Goal: Task Accomplishment & Management: Use online tool/utility

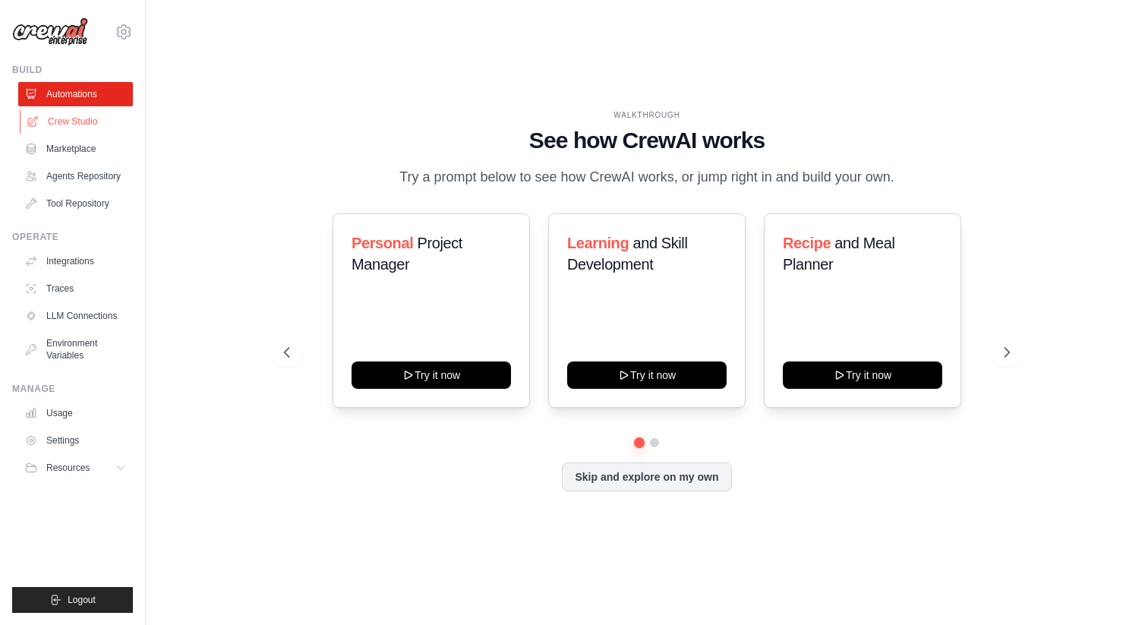
click at [96, 125] on link "Crew Studio" at bounding box center [77, 121] width 115 height 24
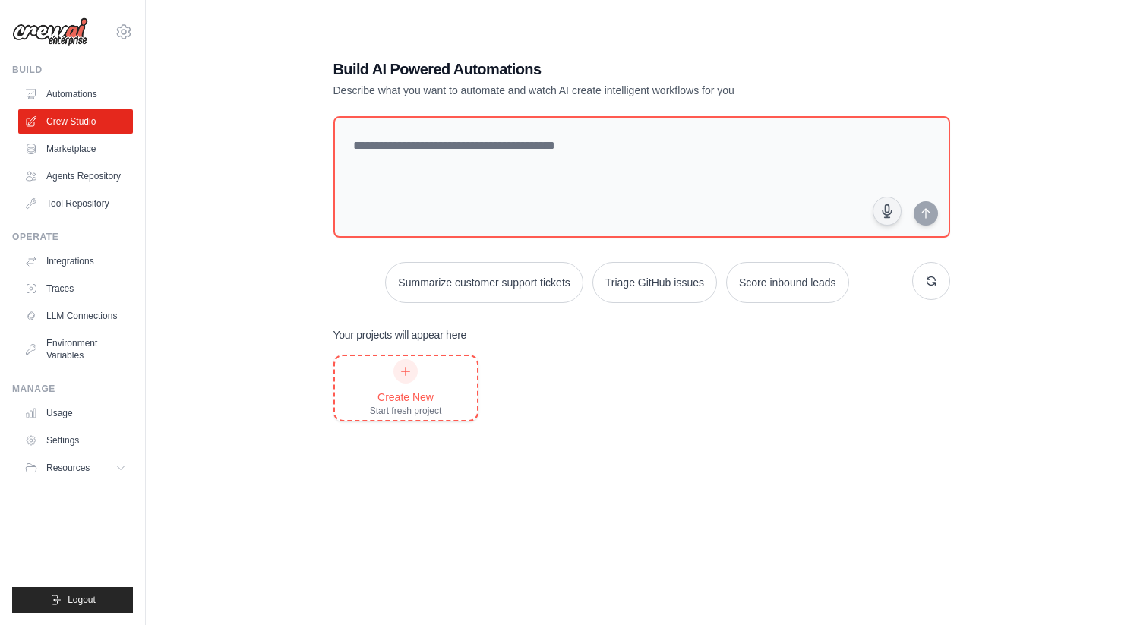
click at [380, 393] on div "Create New" at bounding box center [406, 397] width 72 height 15
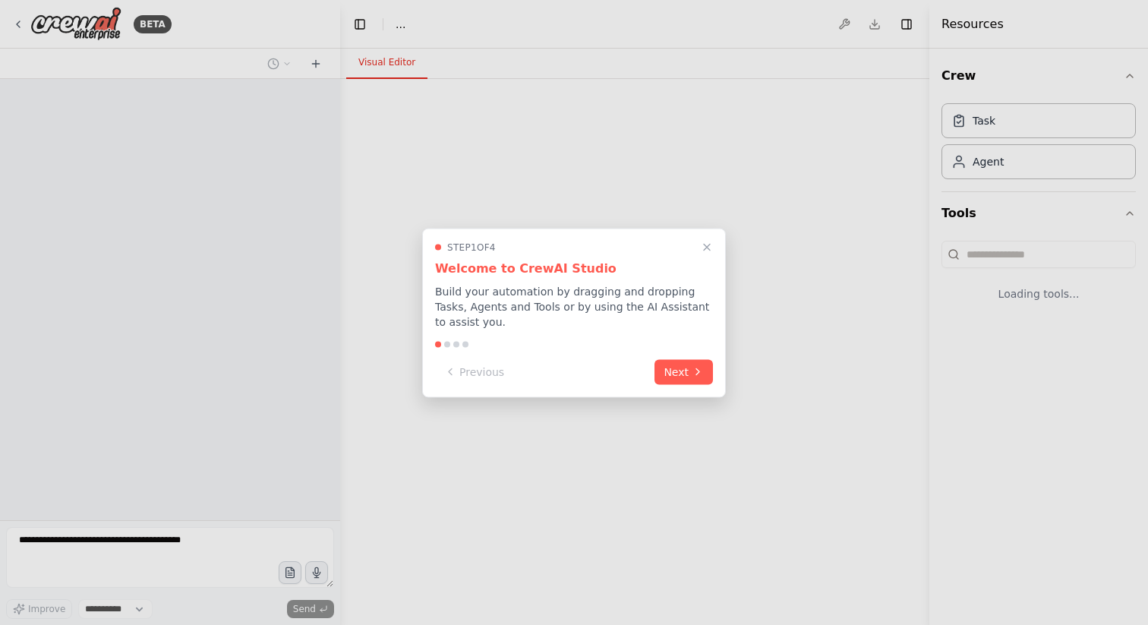
select select "****"
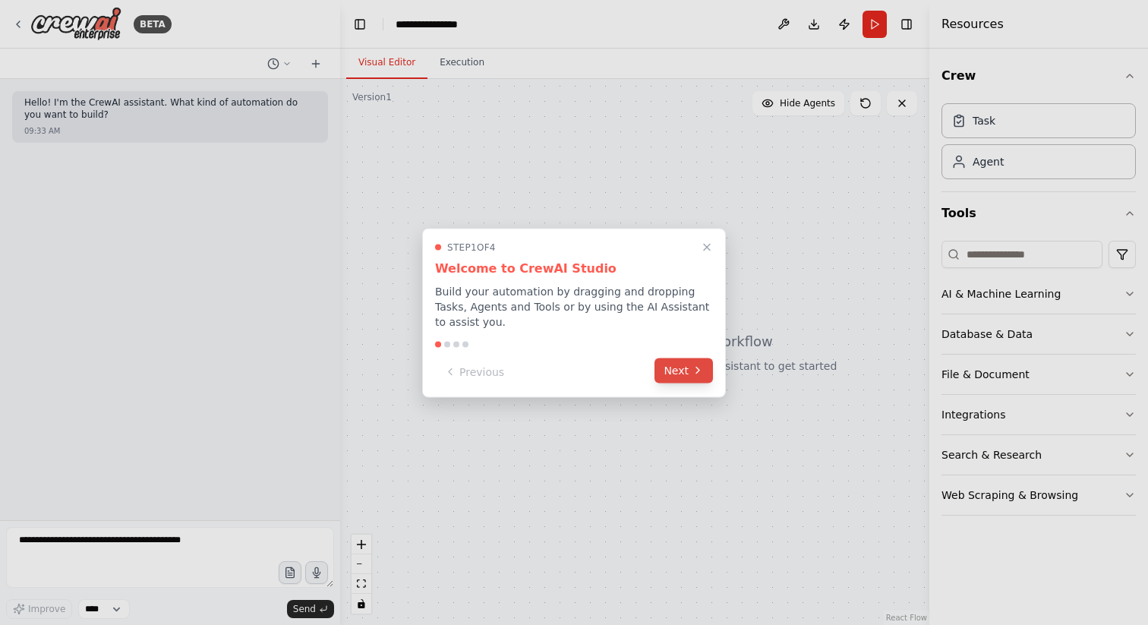
click at [674, 370] on button "Next" at bounding box center [684, 370] width 58 height 25
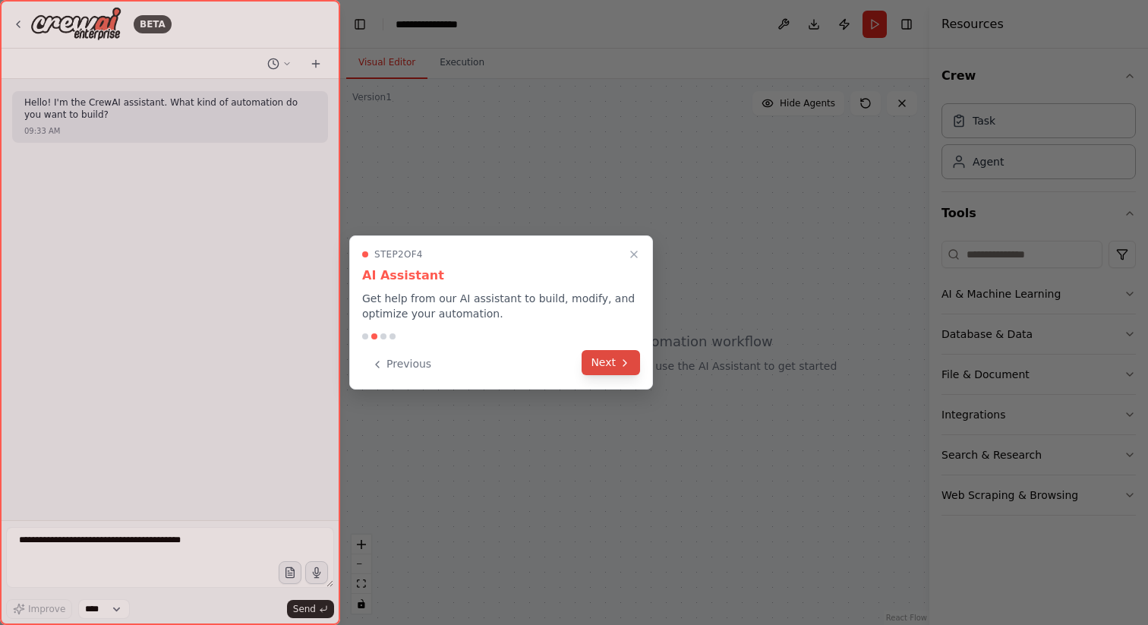
click at [615, 364] on button "Next" at bounding box center [611, 362] width 58 height 25
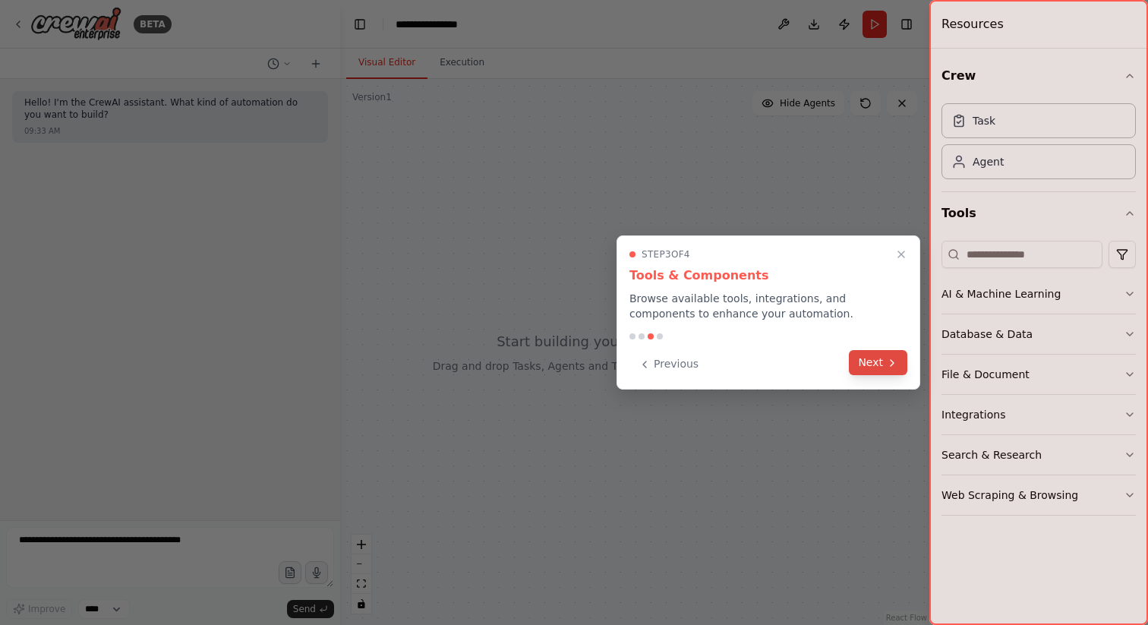
click at [891, 360] on icon at bounding box center [892, 363] width 12 height 12
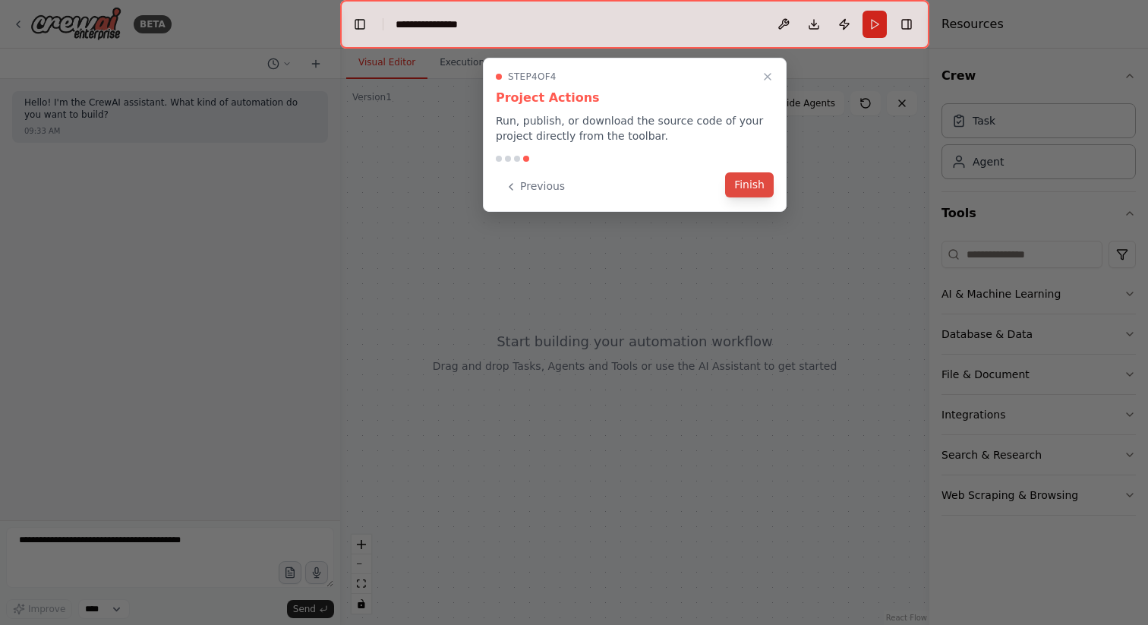
click at [753, 185] on button "Finish" at bounding box center [749, 184] width 49 height 25
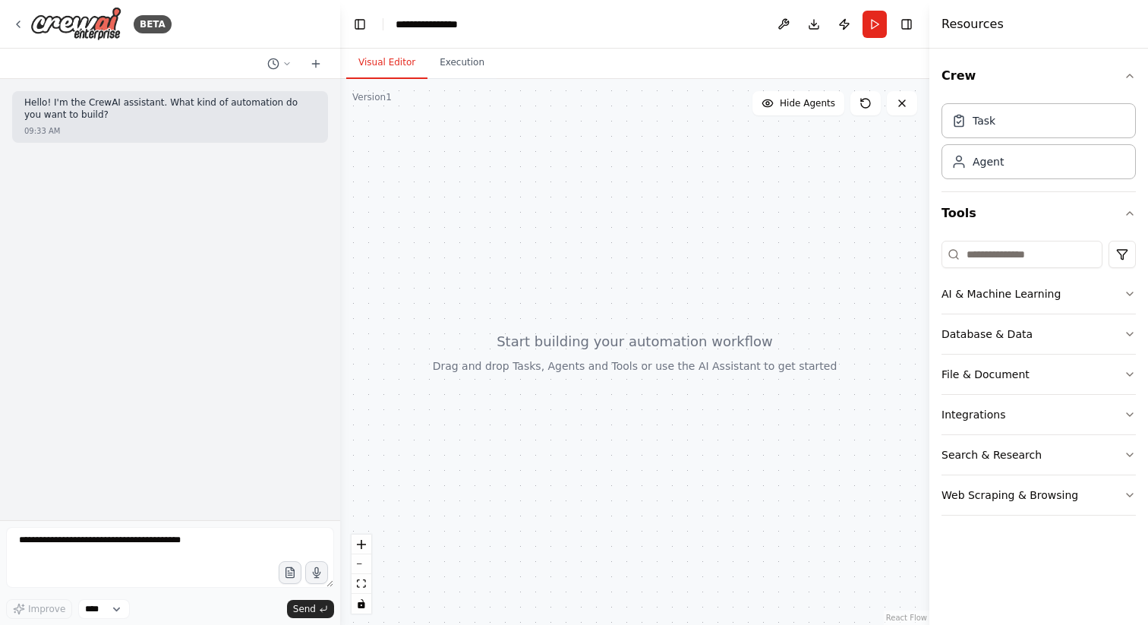
drag, startPoint x: 544, startPoint y: 254, endPoint x: 474, endPoint y: 244, distance: 70.7
click at [474, 244] on div at bounding box center [634, 352] width 589 height 546
drag, startPoint x: 579, startPoint y: 324, endPoint x: 545, endPoint y: 301, distance: 40.9
click at [545, 301] on div at bounding box center [634, 352] width 589 height 546
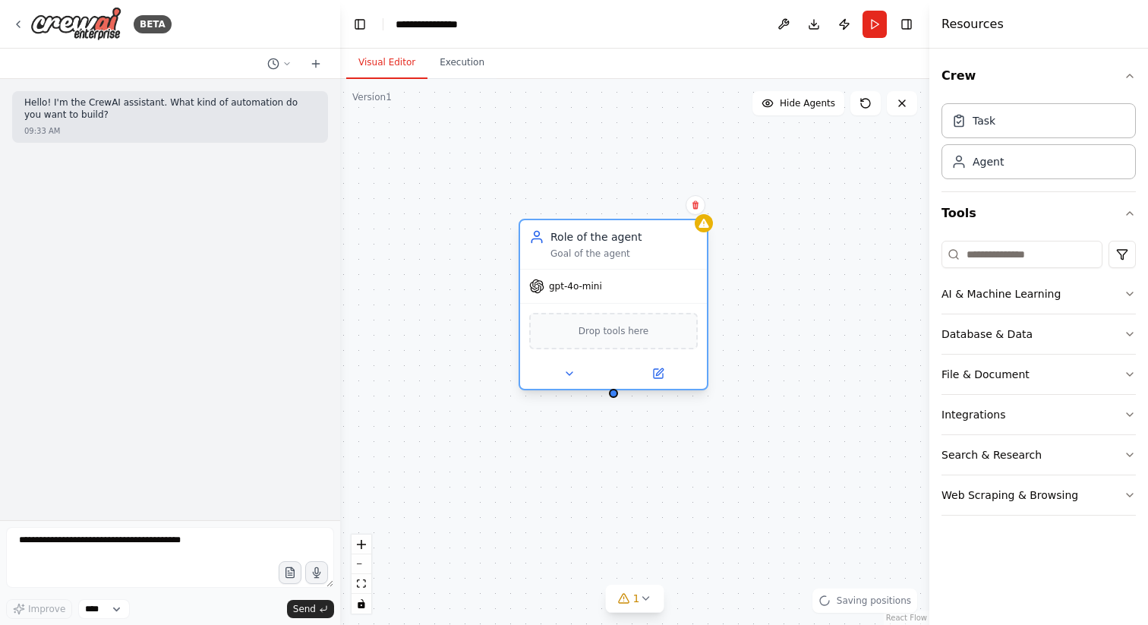
drag, startPoint x: 736, startPoint y: 273, endPoint x: 582, endPoint y: 287, distance: 154.1
click at [582, 287] on span "gpt-4o-mini" at bounding box center [575, 286] width 53 height 12
click at [681, 171] on div "Role of the agent Goal of the agent gpt-4o-mini Drop tools here" at bounding box center [634, 352] width 589 height 546
click at [647, 336] on div "Drop tools here" at bounding box center [613, 331] width 169 height 36
click at [1062, 409] on button "Integrations" at bounding box center [1039, 414] width 194 height 39
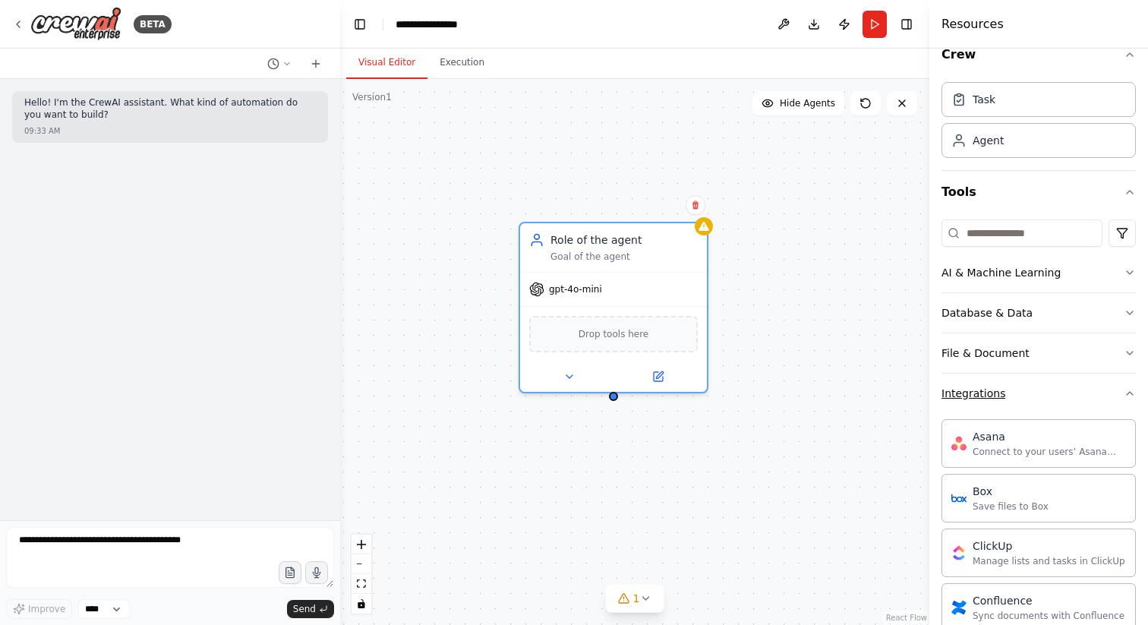
scroll to position [26, 0]
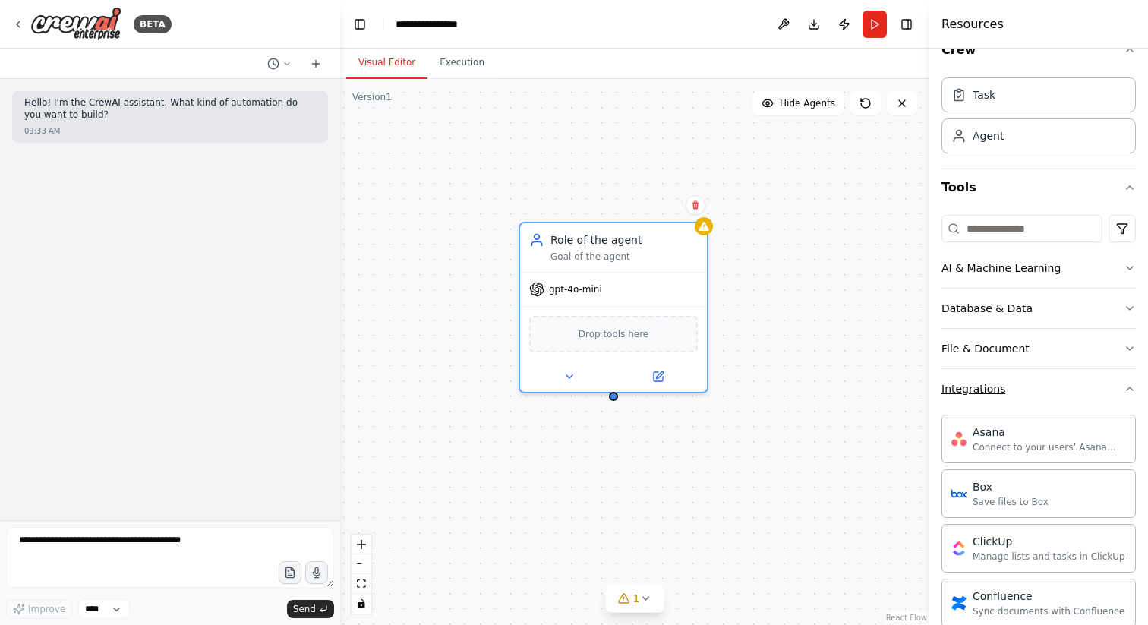
click at [1054, 398] on button "Integrations" at bounding box center [1039, 388] width 194 height 39
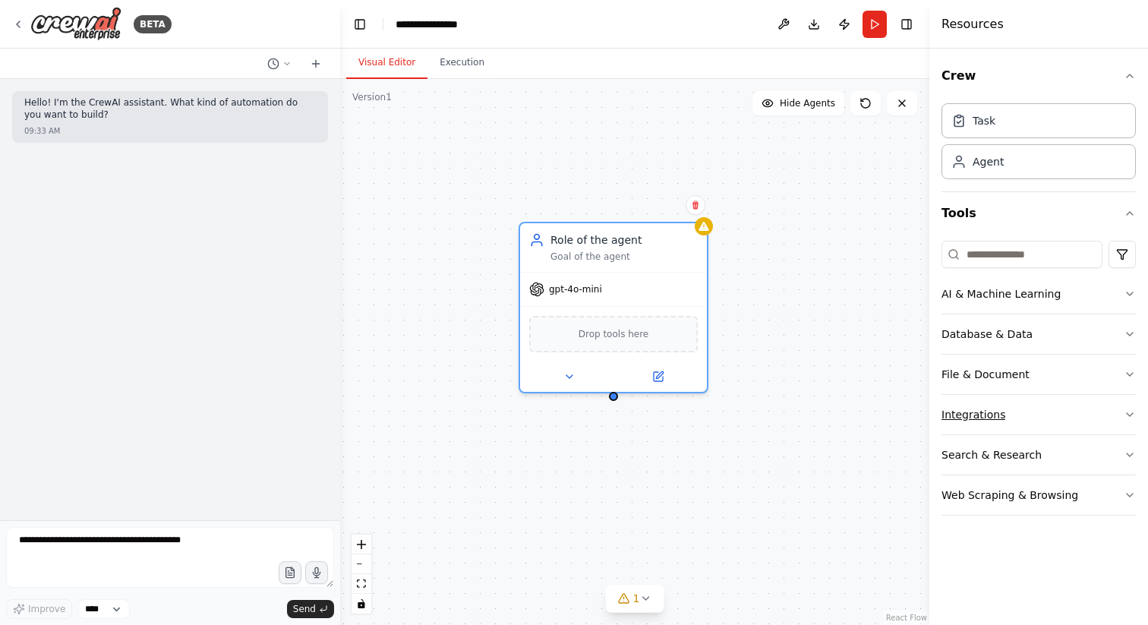
scroll to position [0, 0]
click at [1062, 494] on div "Web Scraping & Browsing" at bounding box center [1010, 494] width 137 height 15
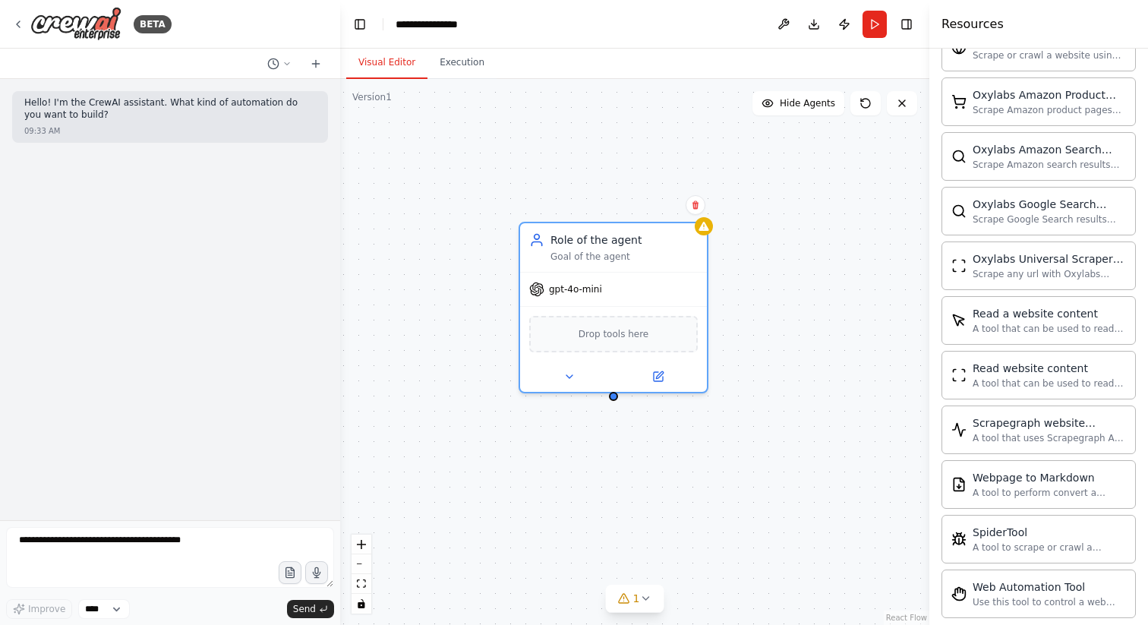
scroll to position [747, 0]
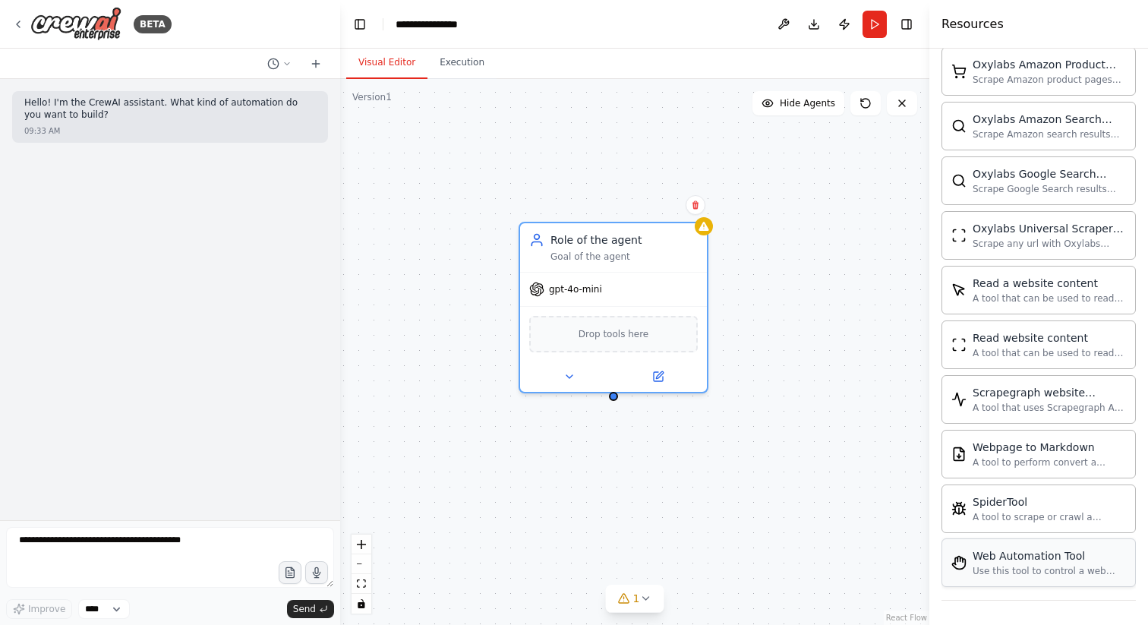
click at [1070, 567] on div "Use this tool to control a web browser and interact with websites using natural…" at bounding box center [1049, 571] width 153 height 12
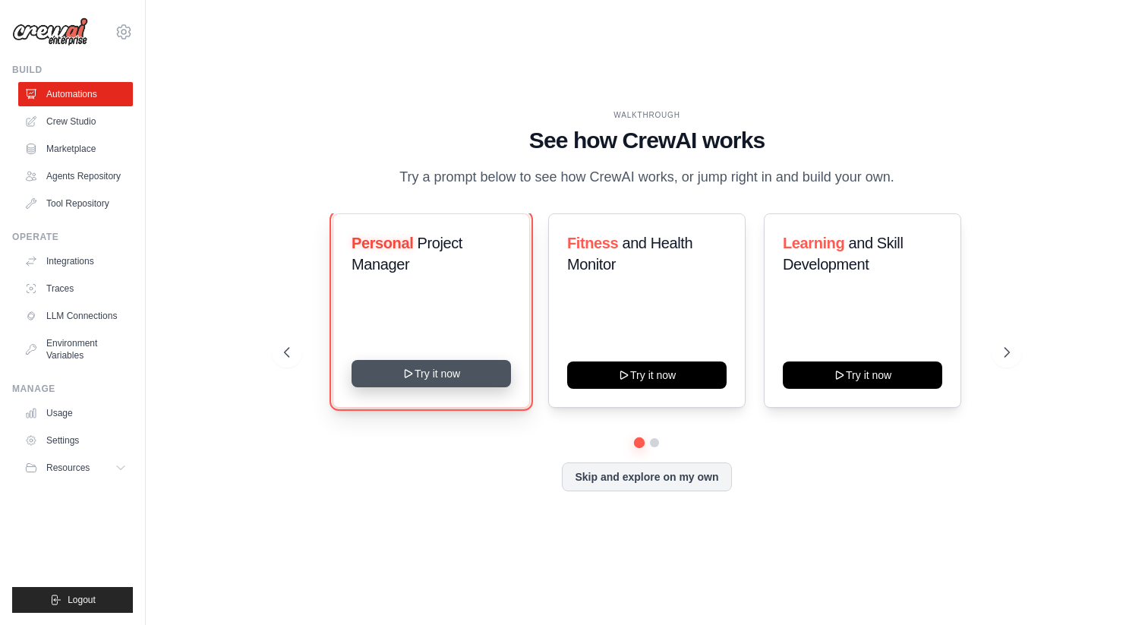
click at [475, 363] on button "Try it now" at bounding box center [431, 373] width 159 height 27
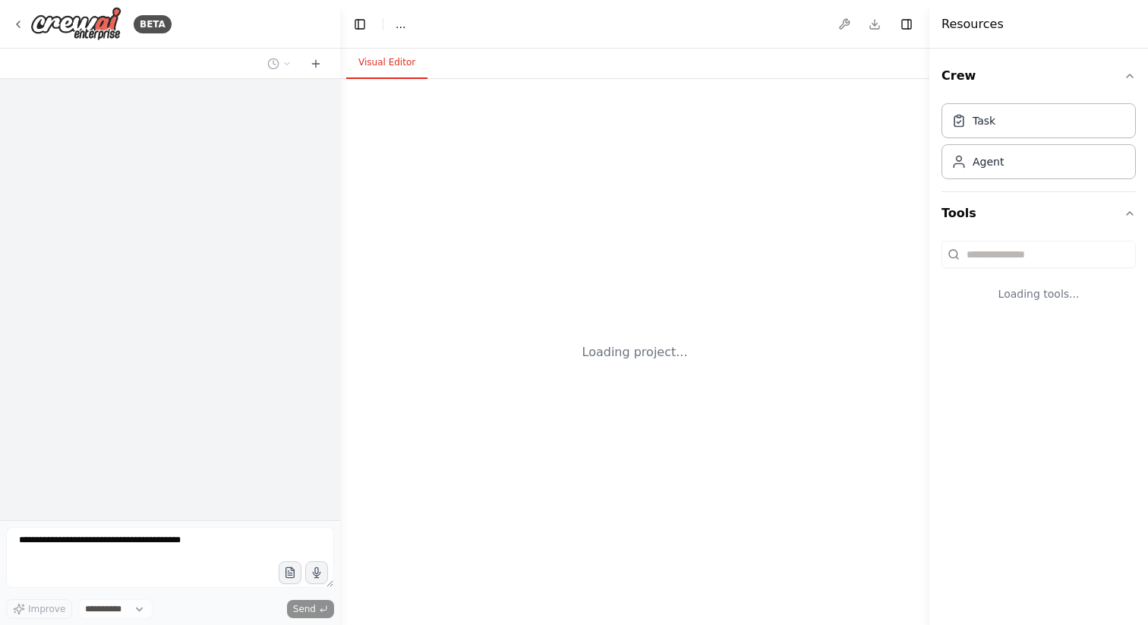
select select "****"
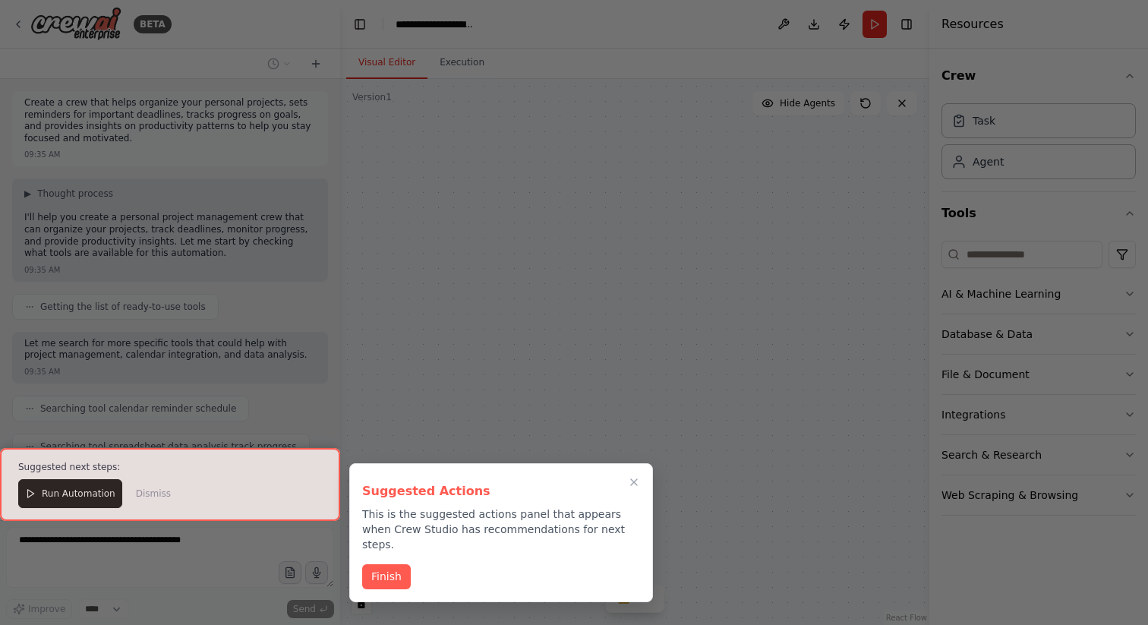
scroll to position [696, 0]
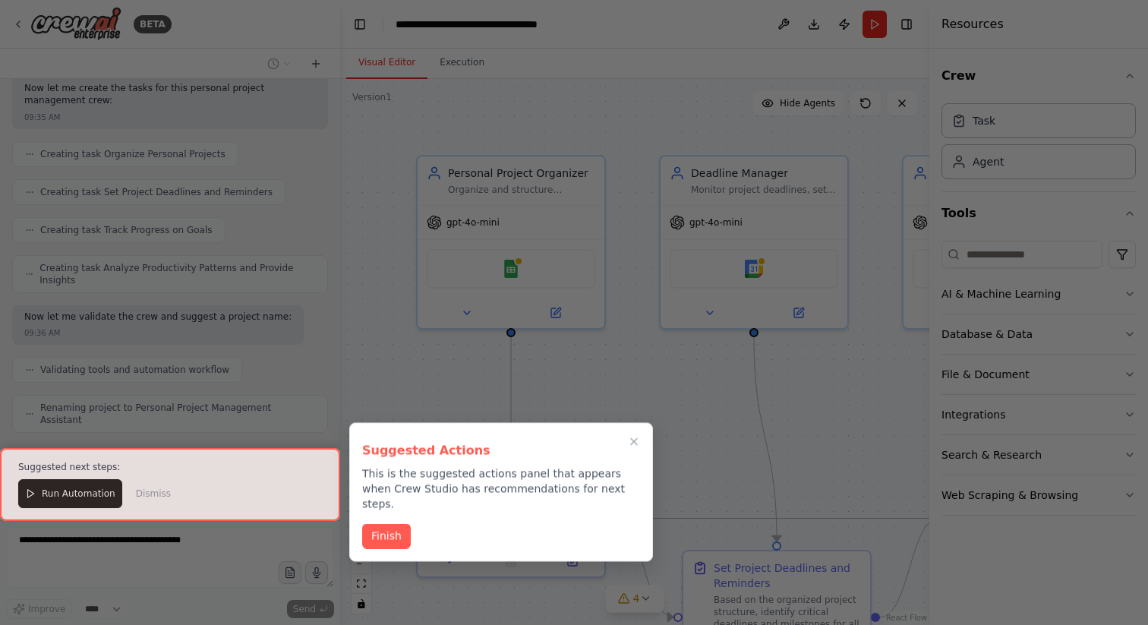
click at [425, 121] on div at bounding box center [574, 312] width 1148 height 625
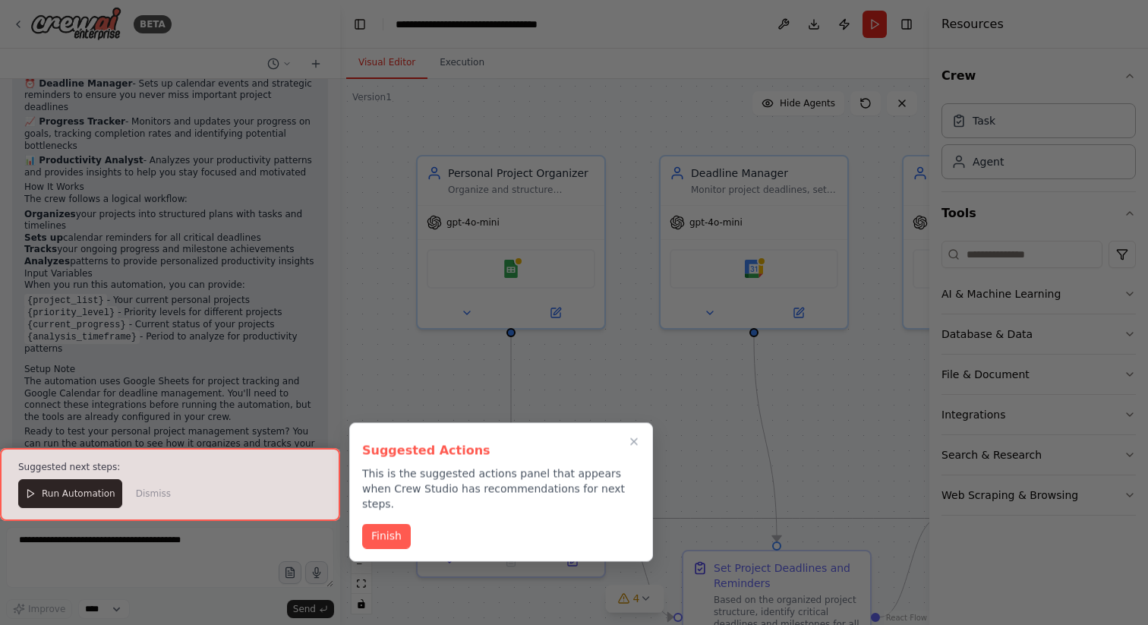
click at [407, 182] on div at bounding box center [574, 312] width 1148 height 625
click at [634, 440] on icon "Close walkthrough" at bounding box center [634, 442] width 14 height 14
